Goal: Find specific page/section: Find specific page/section

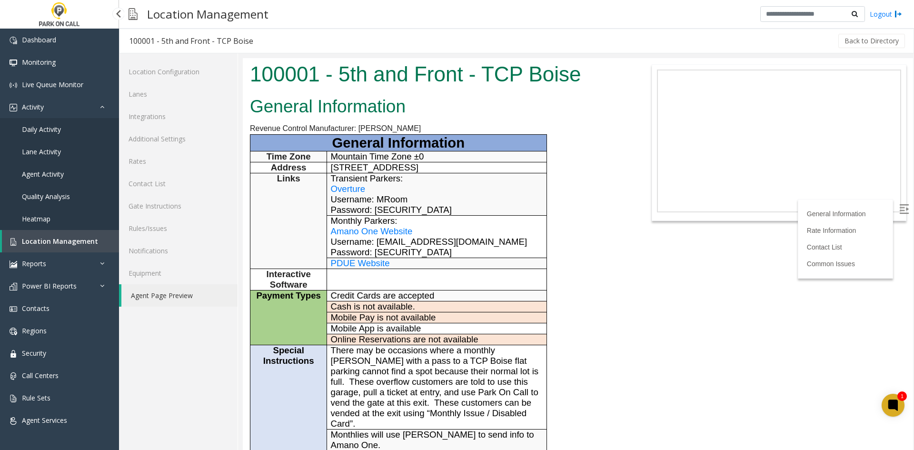
click at [70, 242] on span "Location Management" at bounding box center [60, 240] width 76 height 9
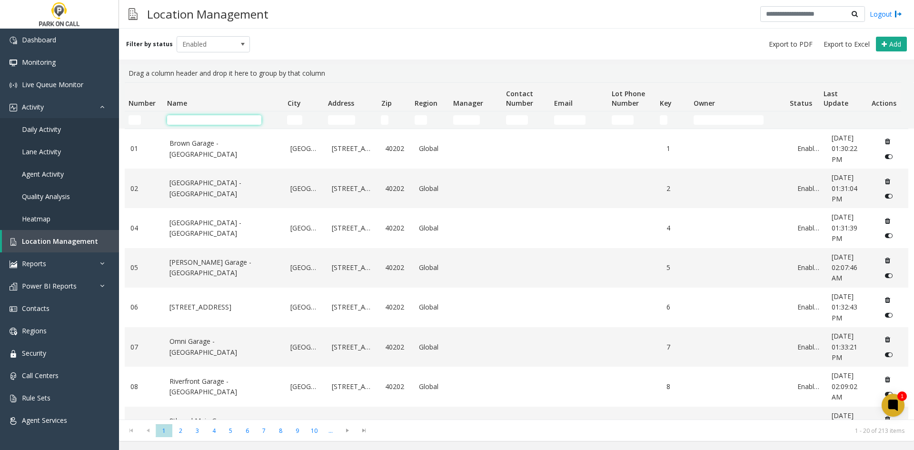
click at [237, 115] on input "Name Filter" at bounding box center [214, 120] width 94 height 10
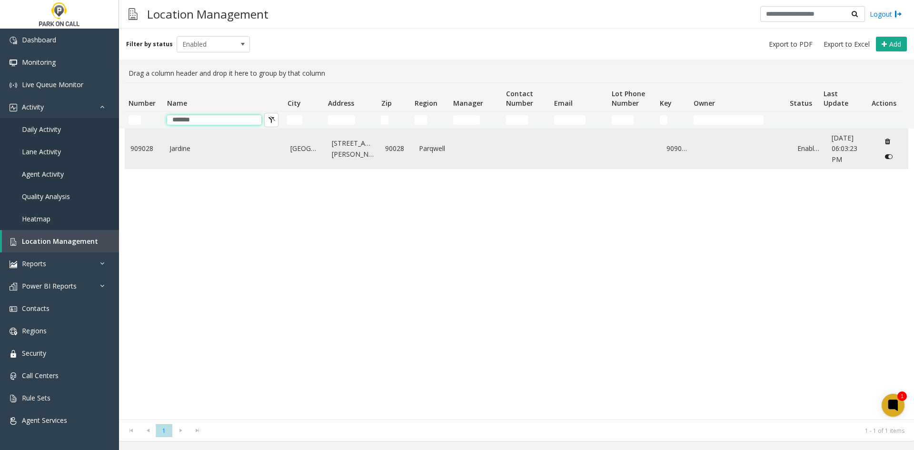
type input "*******"
click at [207, 142] on td "Jardine" at bounding box center [224, 148] width 121 height 39
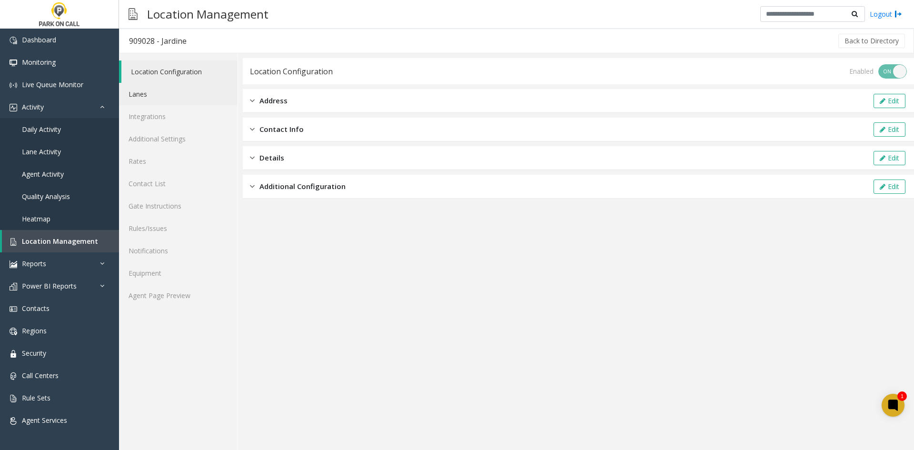
click at [148, 98] on link "Lanes" at bounding box center [178, 94] width 118 height 22
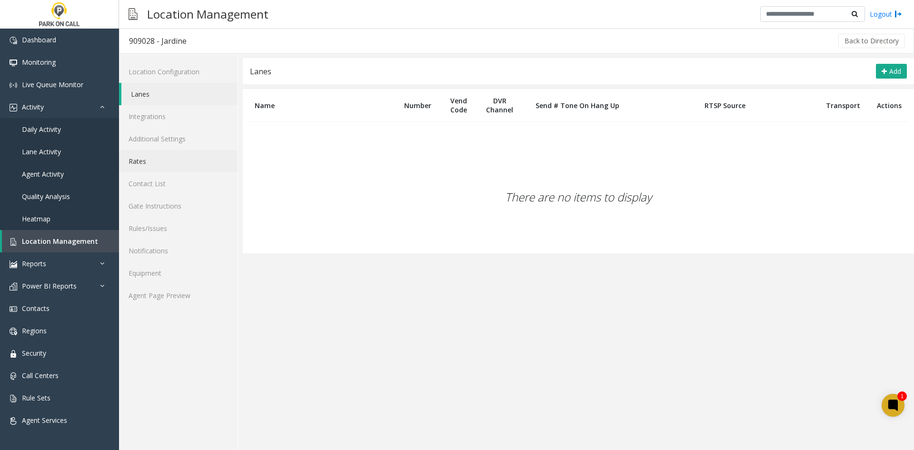
click at [180, 158] on link "Rates" at bounding box center [178, 161] width 118 height 22
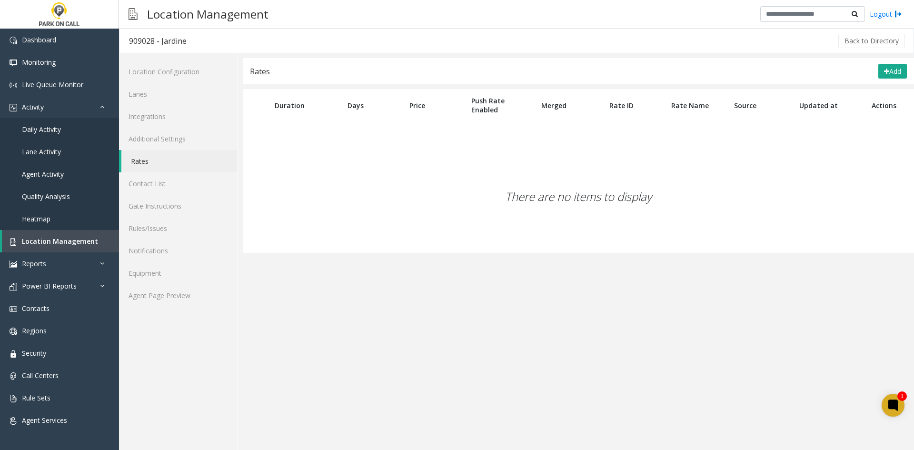
click at [178, 169] on link "Rates" at bounding box center [179, 161] width 116 height 22
click at [158, 115] on link "Integrations" at bounding box center [178, 116] width 118 height 22
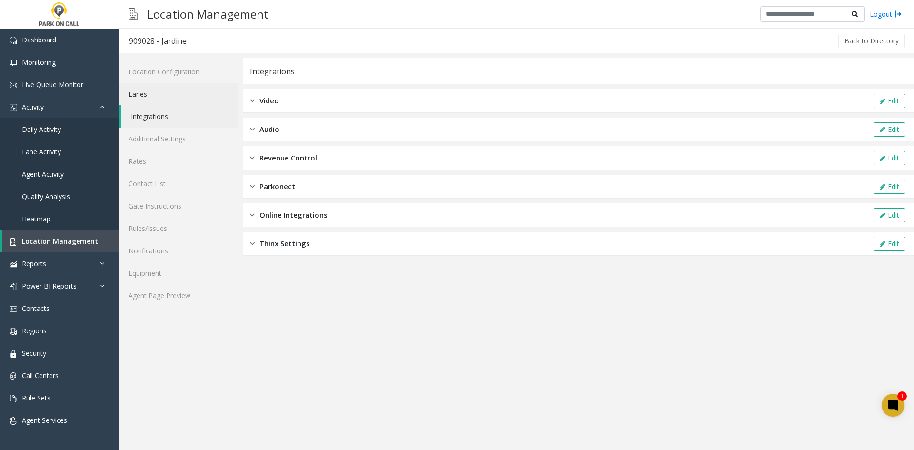
click at [159, 86] on link "Lanes" at bounding box center [178, 94] width 118 height 22
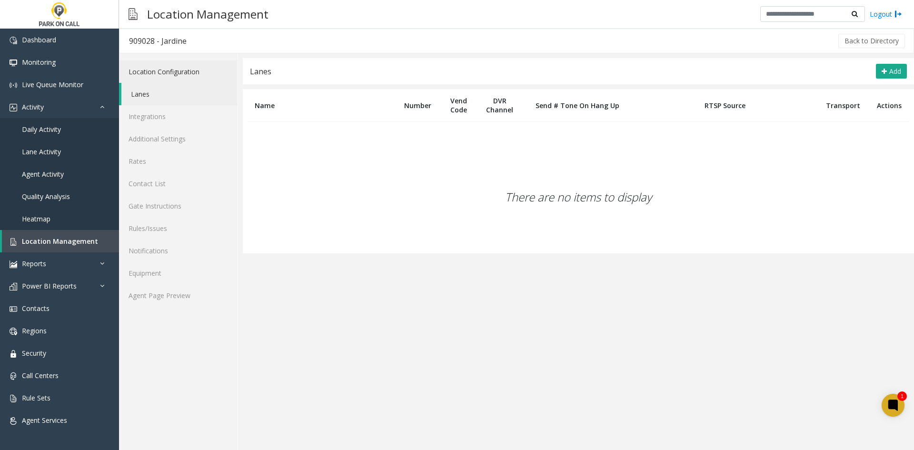
click at [160, 72] on link "Location Configuration" at bounding box center [178, 71] width 118 height 22
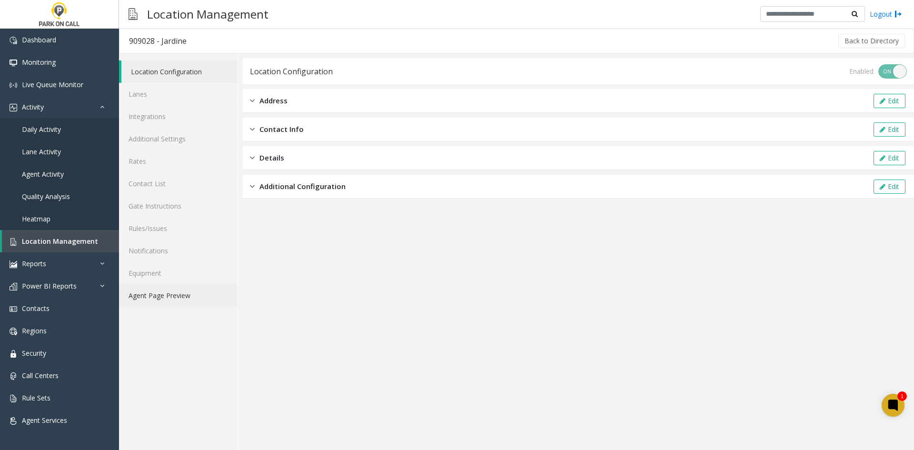
click at [181, 304] on link "Agent Page Preview" at bounding box center [178, 295] width 118 height 22
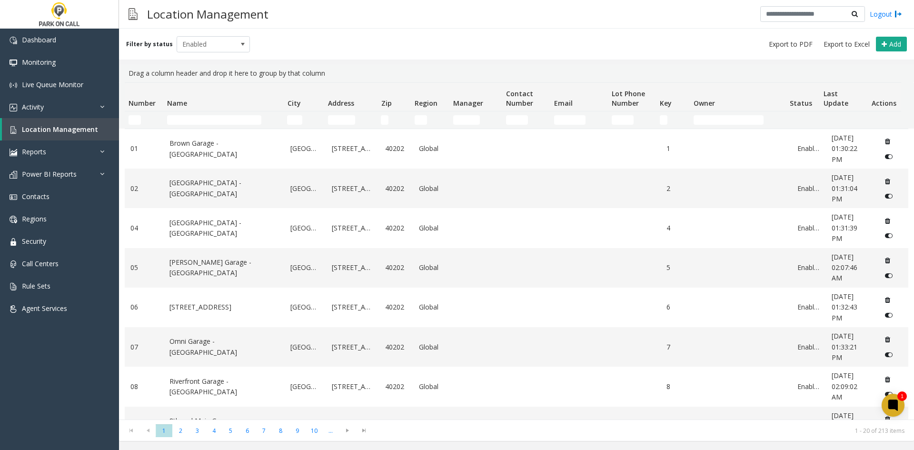
click at [181, 125] on td "Name Filter" at bounding box center [223, 119] width 120 height 17
click at [180, 123] on input "Name Filter" at bounding box center [214, 120] width 94 height 10
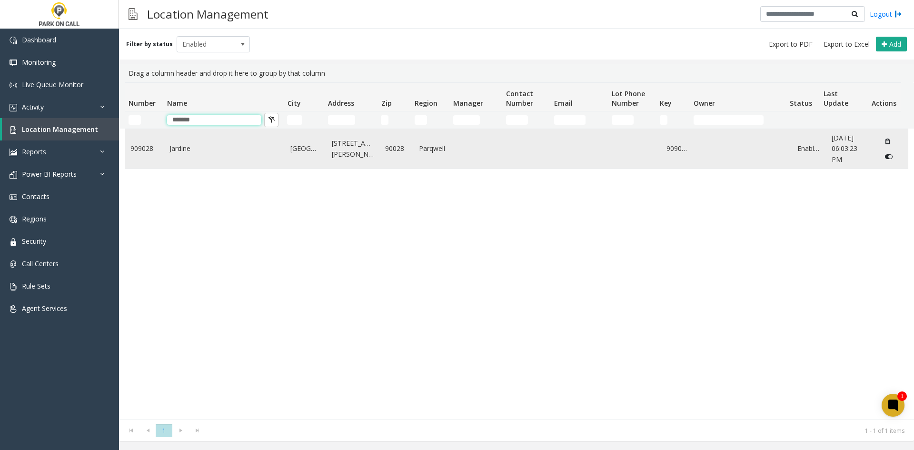
type input "*******"
click at [177, 151] on link "Jardine" at bounding box center [224, 148] width 110 height 10
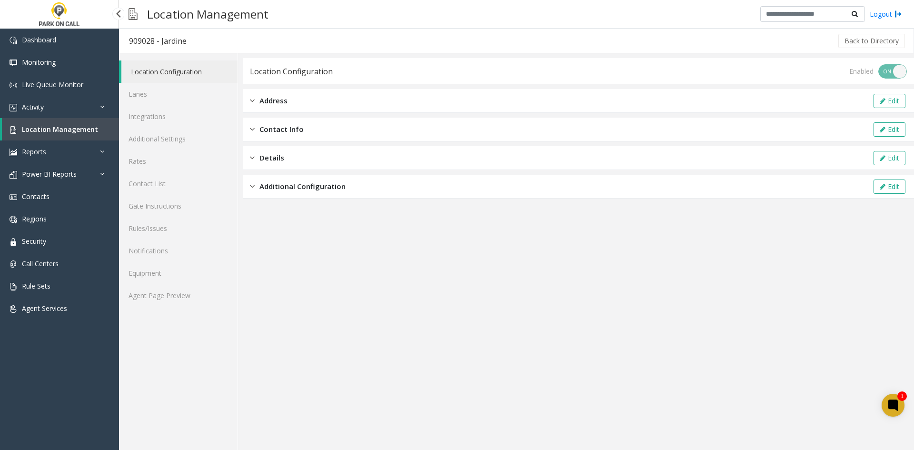
click at [79, 137] on link "Location Management" at bounding box center [60, 129] width 117 height 22
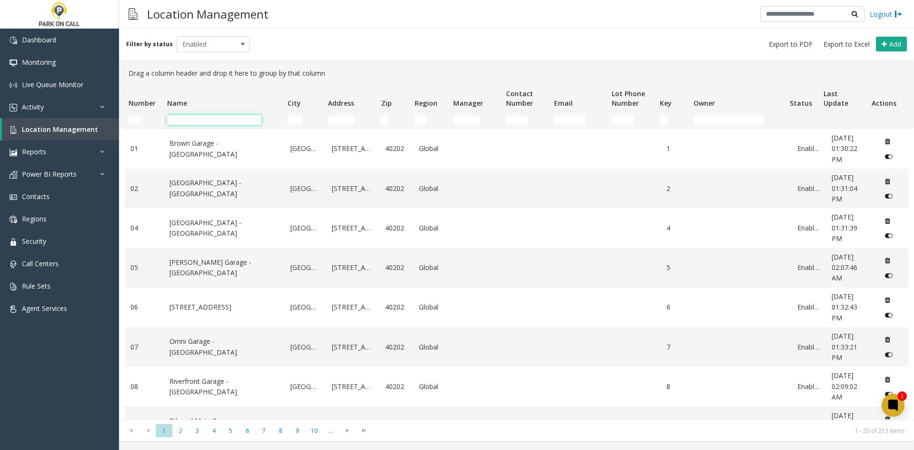
click at [188, 121] on input "Name Filter" at bounding box center [214, 120] width 94 height 10
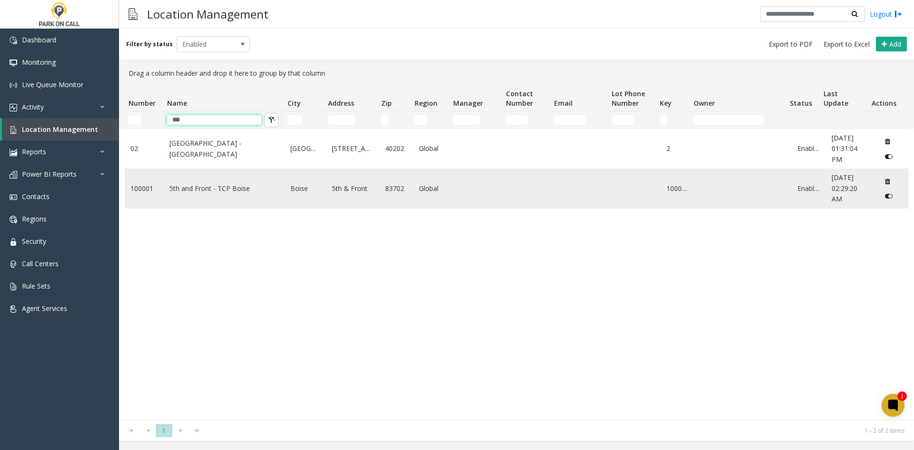
type input "***"
click at [197, 184] on link "5th and Front - TCP Boise" at bounding box center [224, 188] width 110 height 10
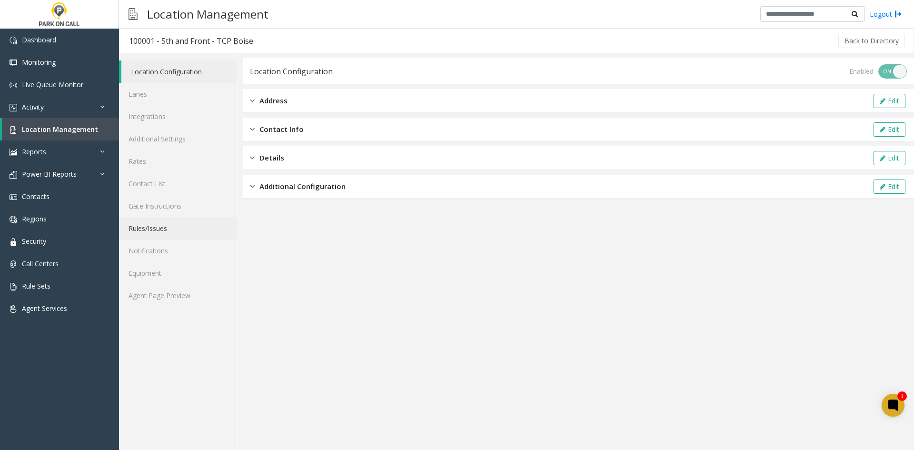
click at [178, 233] on link "Rules/Issues" at bounding box center [178, 228] width 118 height 22
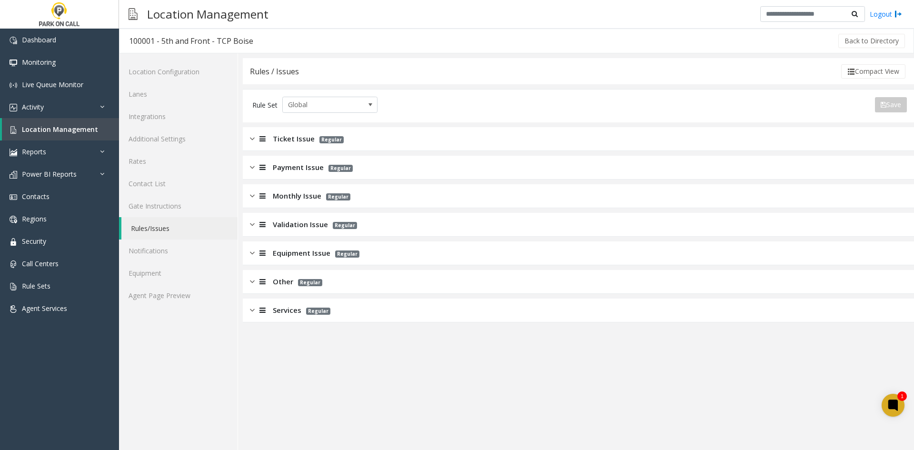
click at [268, 199] on div "Monthly Issue Regular" at bounding box center [300, 195] width 100 height 11
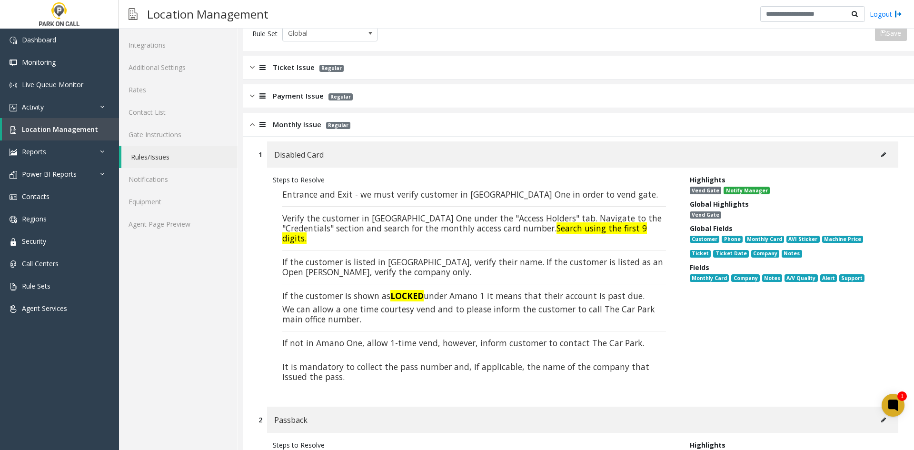
scroll to position [143, 0]
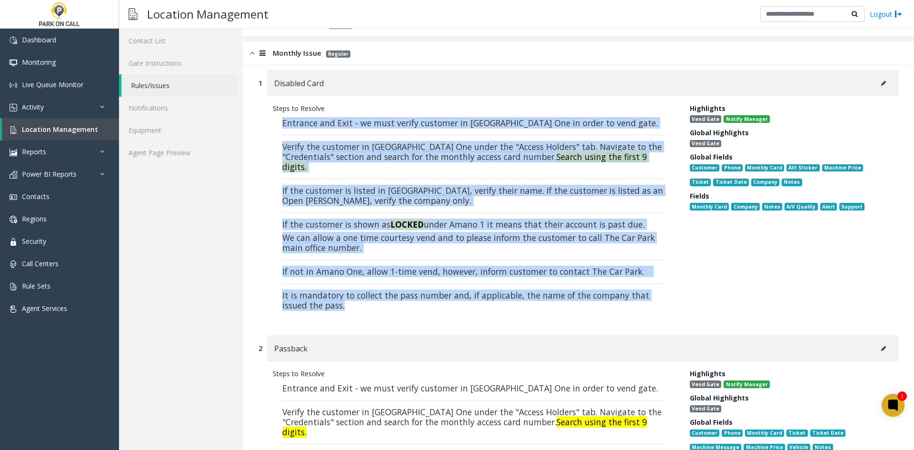
drag, startPoint x: 342, startPoint y: 285, endPoint x: 282, endPoint y: 121, distance: 174.6
click at [282, 121] on p "Entrance and Exit - we must verify customer in [GEOGRAPHIC_DATA] One in order t…" at bounding box center [474, 215] width 403 height 205
copy p "Entrance and Exit - we must verify customer in [GEOGRAPHIC_DATA] One in order t…"
click at [413, 266] on font "If not in Amano One, allow 1-time vend, however, inform customer to contact The…" at bounding box center [463, 271] width 362 height 11
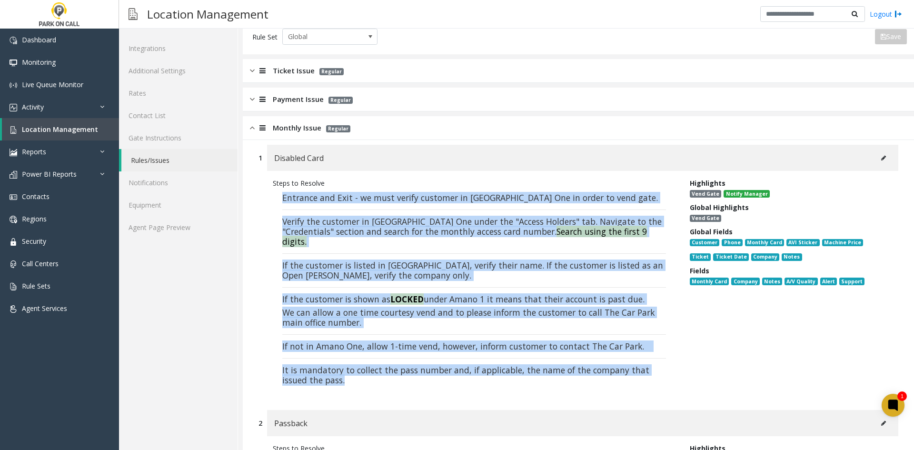
scroll to position [0, 0]
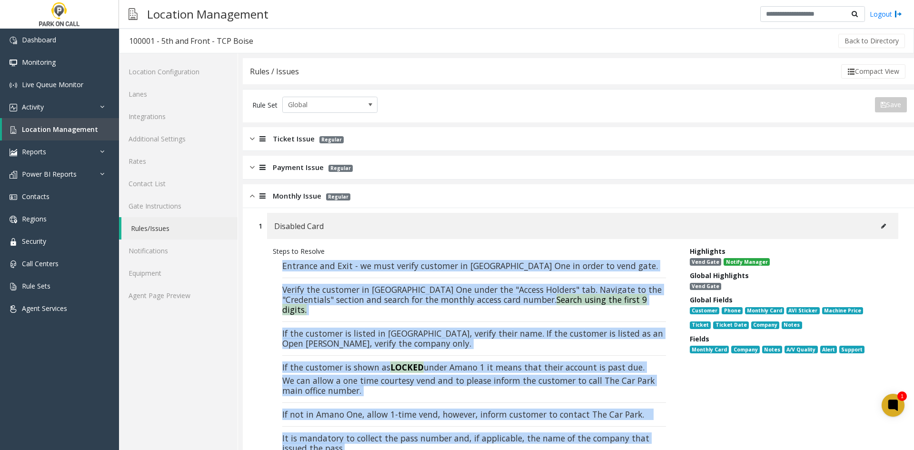
click at [417, 281] on p "Entrance and Exit - we must verify customer in [GEOGRAPHIC_DATA] One in order t…" at bounding box center [474, 358] width 403 height 205
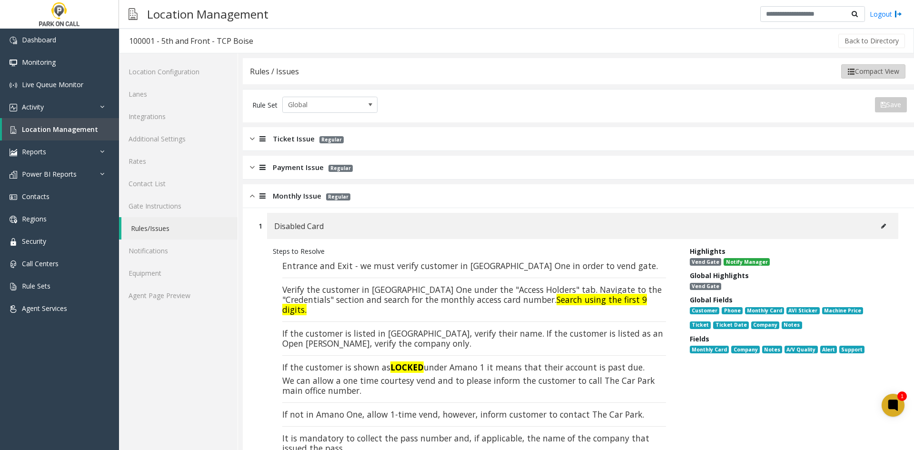
click at [861, 72] on button "Compact View" at bounding box center [873, 71] width 64 height 14
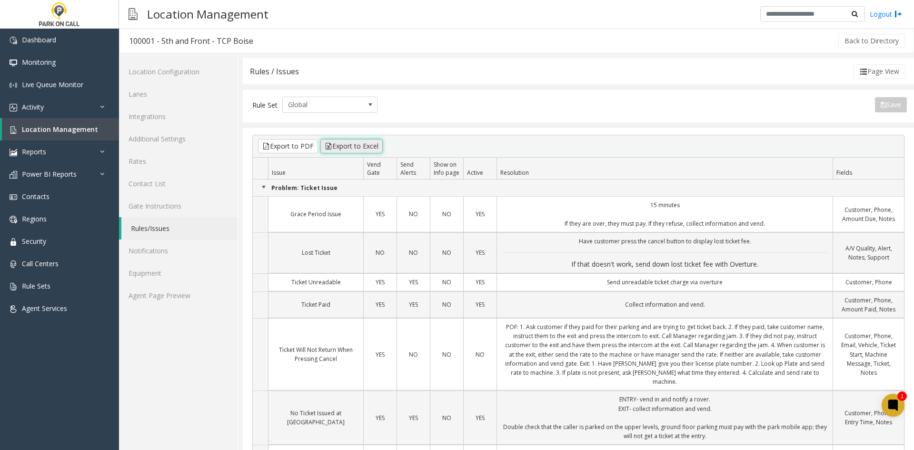
click at [336, 152] on button "Export to Excel" at bounding box center [351, 146] width 62 height 14
click at [182, 214] on link "Gate Instructions" at bounding box center [178, 206] width 118 height 22
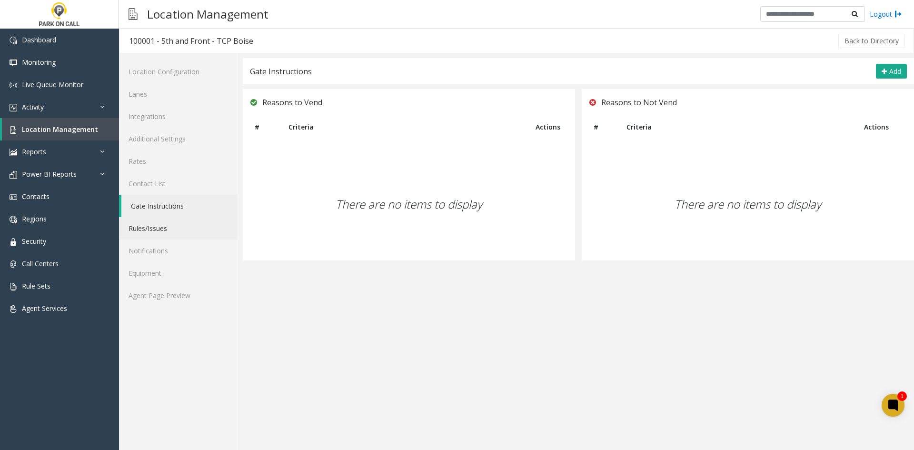
click at [171, 229] on link "Rules/Issues" at bounding box center [178, 228] width 118 height 22
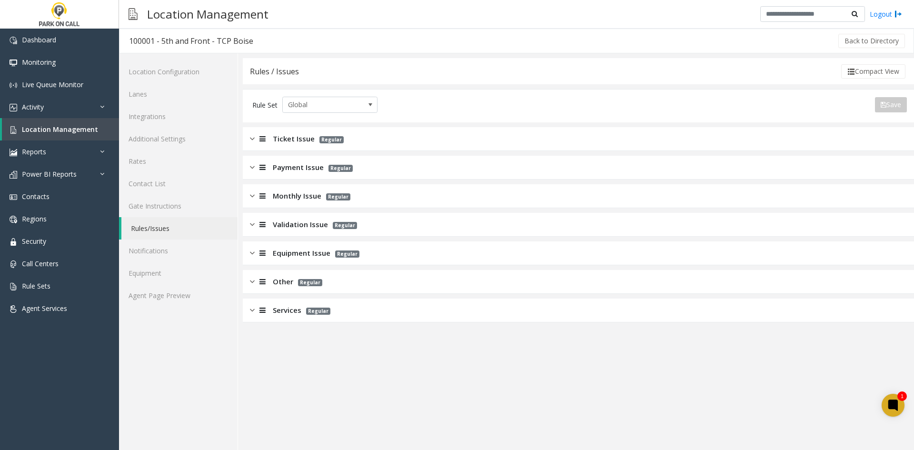
click at [283, 195] on span "Monthly Issue" at bounding box center [297, 195] width 49 height 11
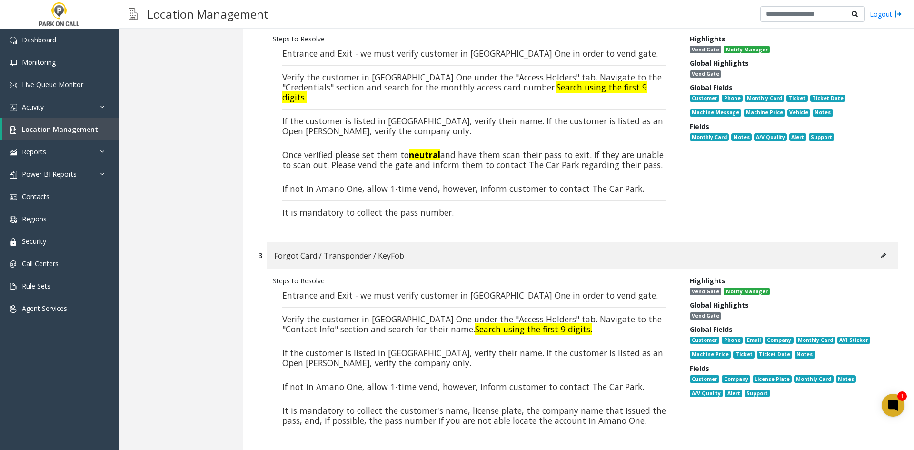
scroll to position [523, 0]
